Goal: Task Accomplishment & Management: Manage account settings

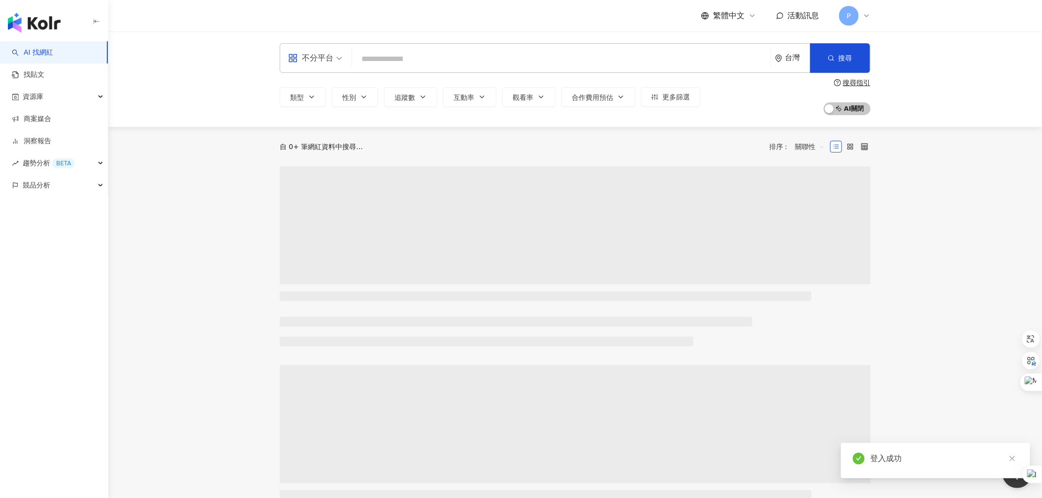
click at [870, 16] on icon at bounding box center [867, 16] width 8 height 8
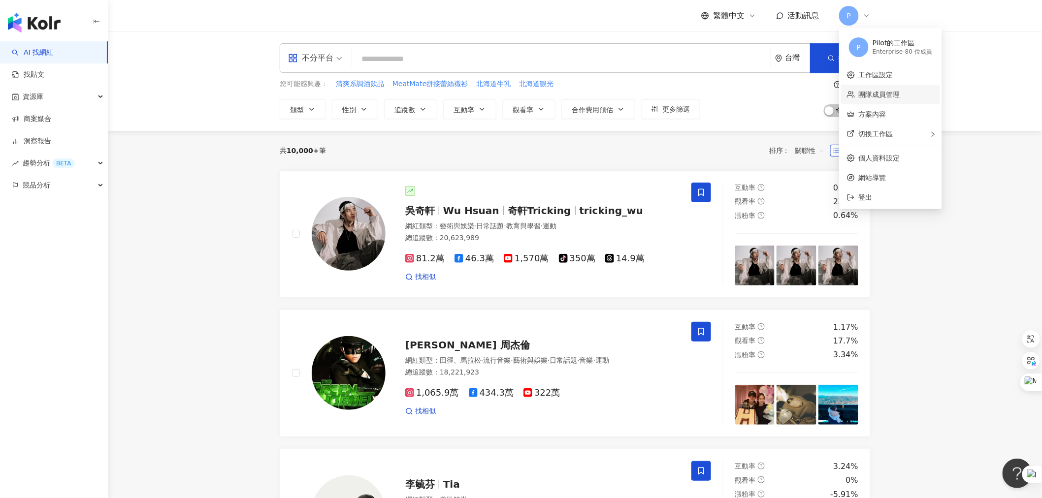
click at [881, 92] on link "團隊成員管理" at bounding box center [879, 95] width 41 height 8
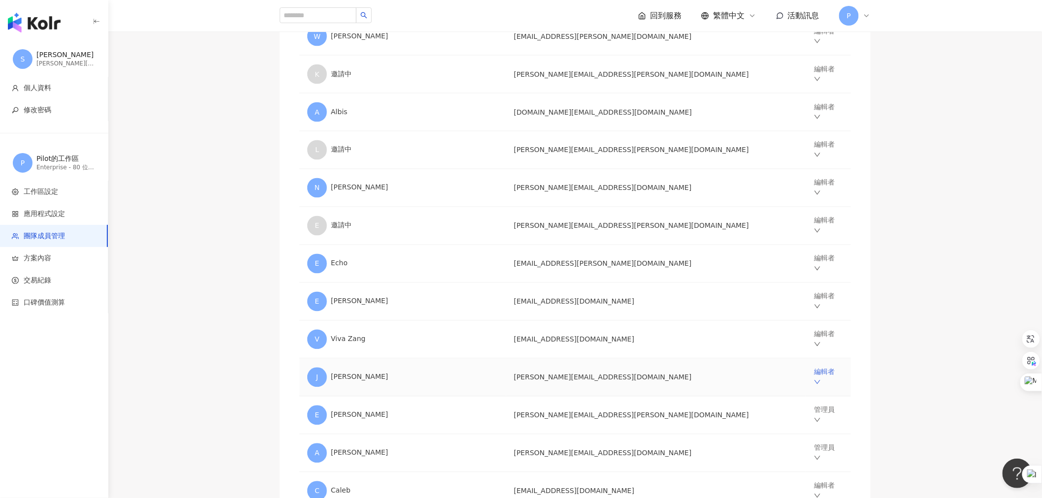
click at [814, 379] on icon "down" at bounding box center [817, 382] width 7 height 7
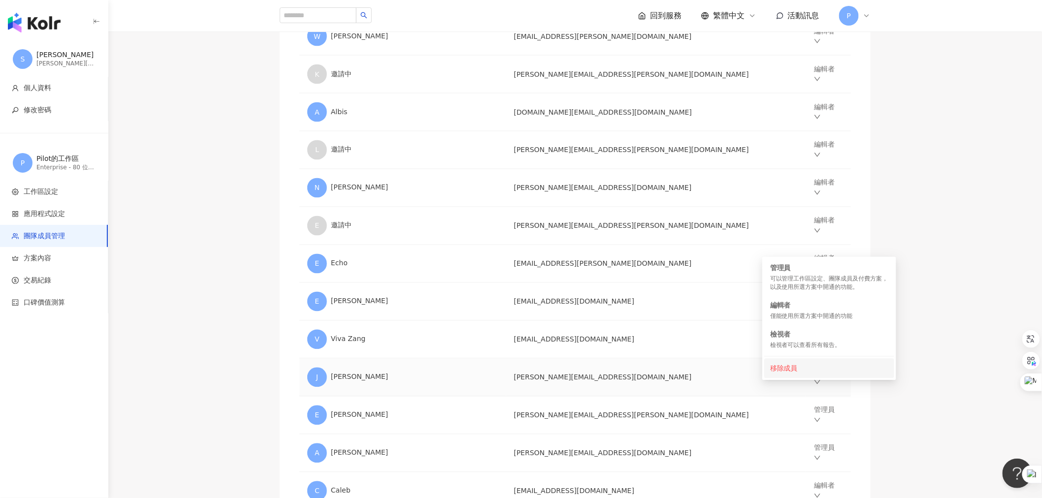
click at [805, 365] on div "移除成員" at bounding box center [829, 368] width 118 height 11
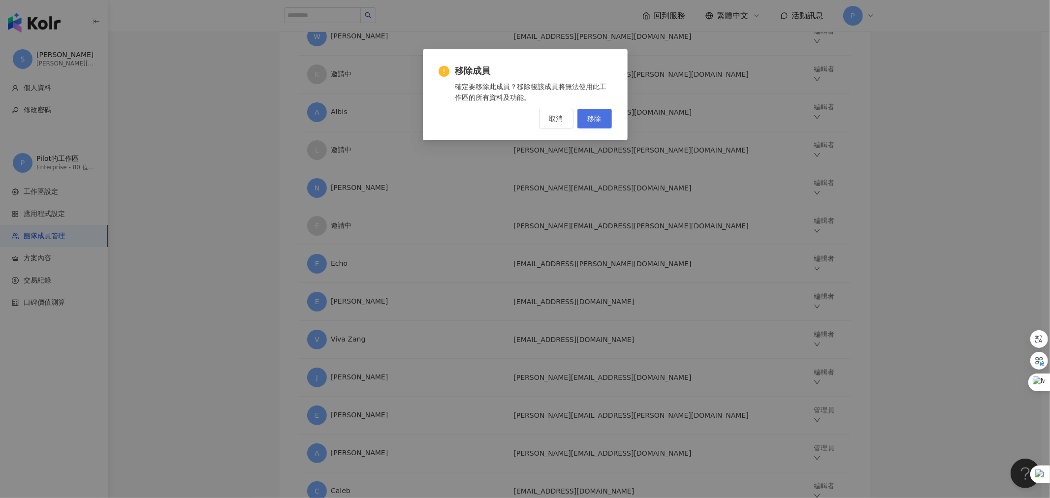
click at [601, 115] on span "移除" at bounding box center [595, 119] width 14 height 8
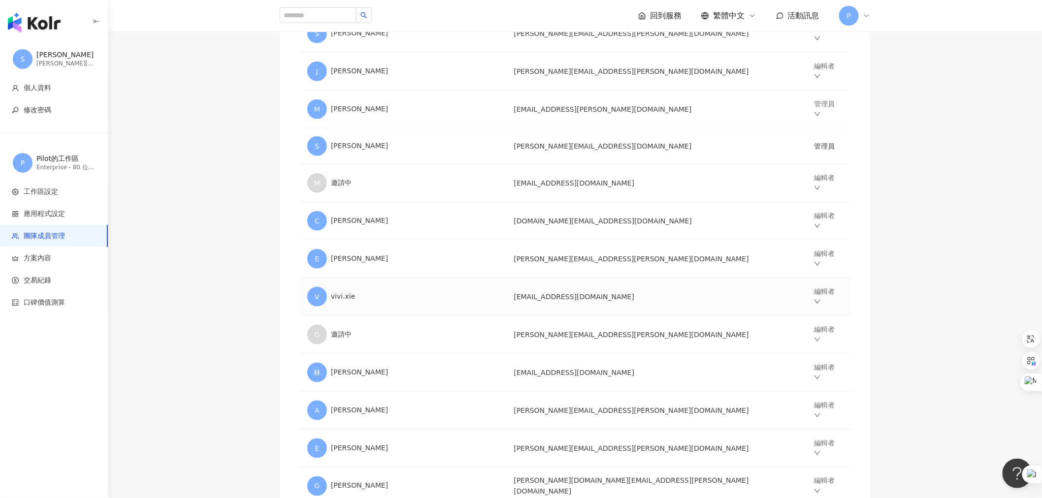
scroll to position [0, 0]
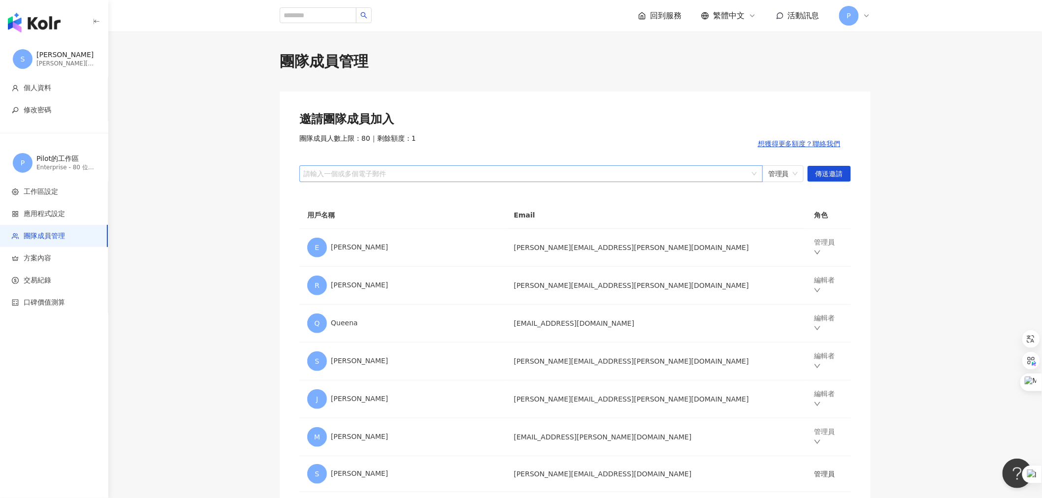
click at [557, 170] on div at bounding box center [525, 173] width 449 height 7
paste input "**********"
click at [775, 178] on span "管理員" at bounding box center [783, 174] width 30 height 16
type input "**********"
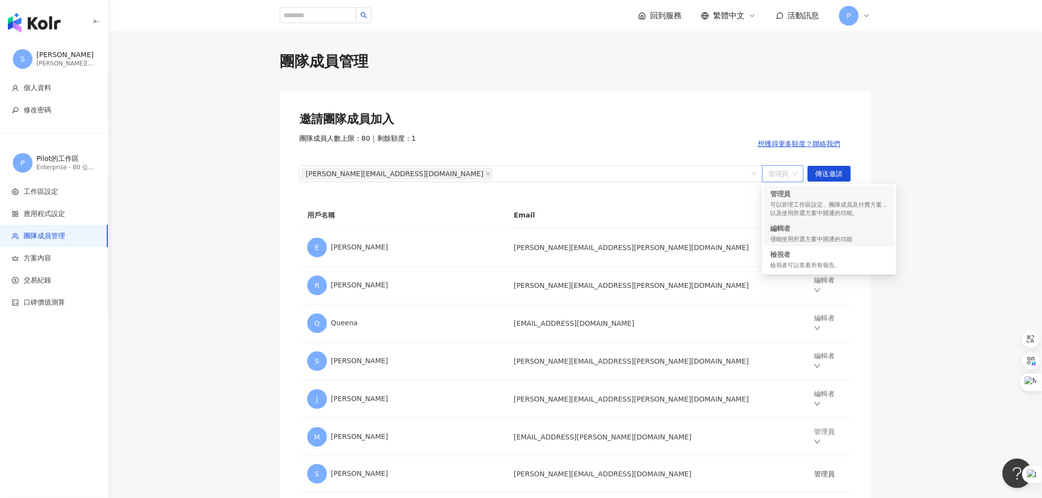
click at [784, 237] on div "僅能使用所選方案中開通的功能" at bounding box center [829, 239] width 118 height 8
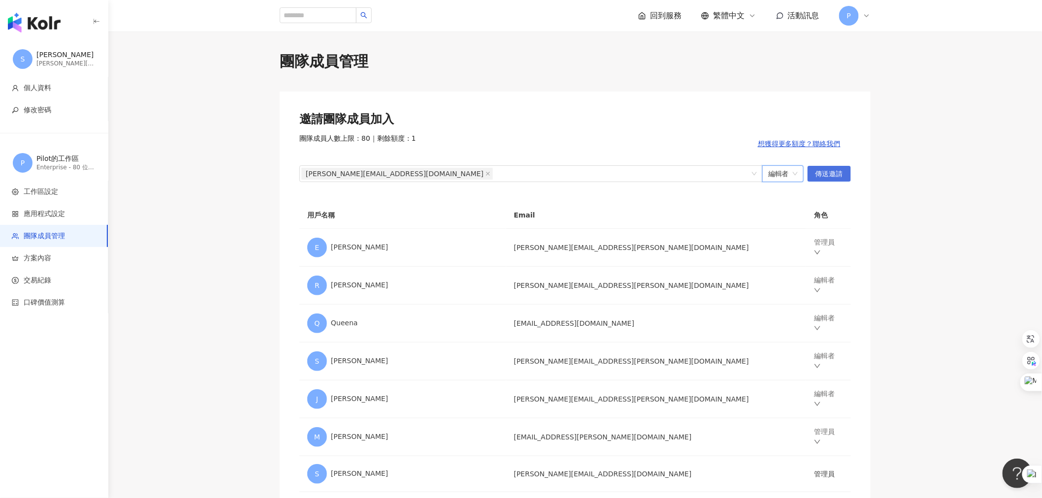
click at [817, 171] on span "傳送邀請" at bounding box center [829, 174] width 28 height 16
drag, startPoint x: 367, startPoint y: 139, endPoint x: 299, endPoint y: 136, distance: 67.6
click at [299, 136] on span "團隊成員人數上限：80 ｜ 剩餘額度：0" at bounding box center [357, 144] width 117 height 20
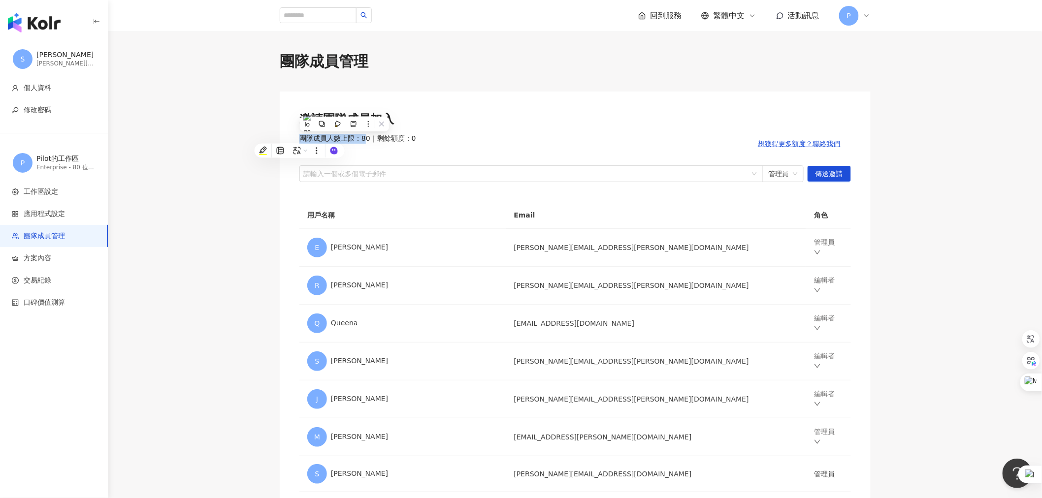
click at [365, 138] on span "團隊成員人數上限：80 ｜ 剩餘額度：0" at bounding box center [357, 144] width 117 height 20
click at [369, 139] on span "團隊成員人數上限：80 ｜ 剩餘額度：0" at bounding box center [357, 144] width 117 height 20
click at [372, 152] on span "團隊成員人數上限：80 ｜ 剩餘額度：0" at bounding box center [357, 144] width 117 height 20
click at [872, 16] on div "回到服務 繁體中文 活動訊息 P" at bounding box center [575, 16] width 630 height 32
click at [865, 13] on icon at bounding box center [867, 16] width 8 height 8
